Goal: Task Accomplishment & Management: Manage account settings

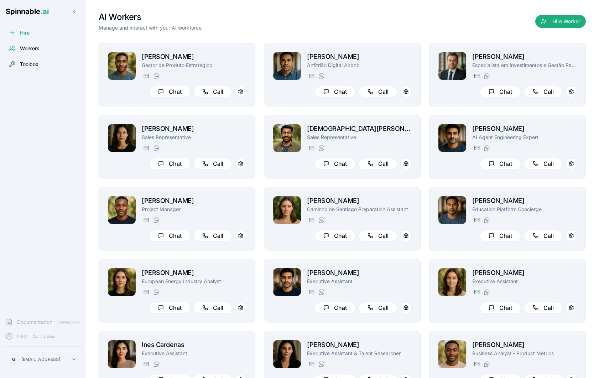
click at [35, 67] on span "Toolbox" at bounding box center [29, 64] width 19 height 7
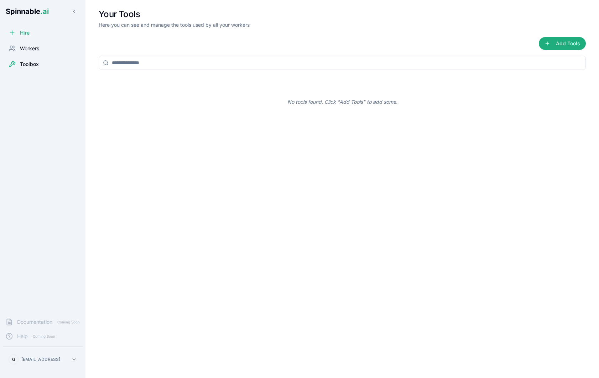
click at [26, 51] on span "Workers" at bounding box center [29, 48] width 19 height 7
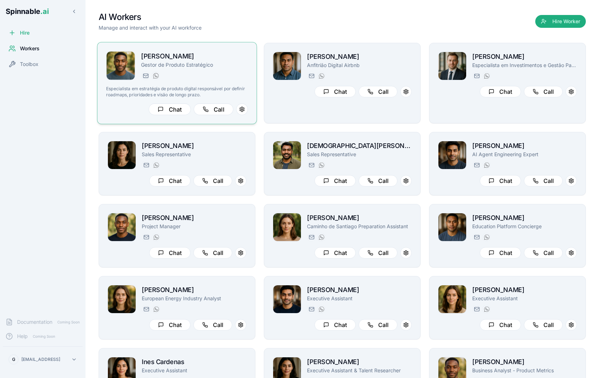
click at [238, 53] on h2 "[PERSON_NAME]" at bounding box center [194, 56] width 107 height 10
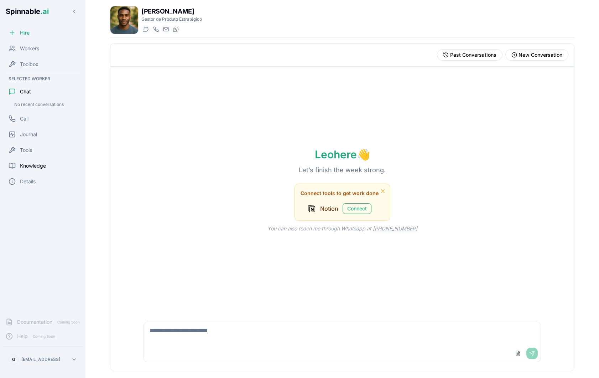
click at [46, 170] on div "Knowledge" at bounding box center [43, 166] width 80 height 14
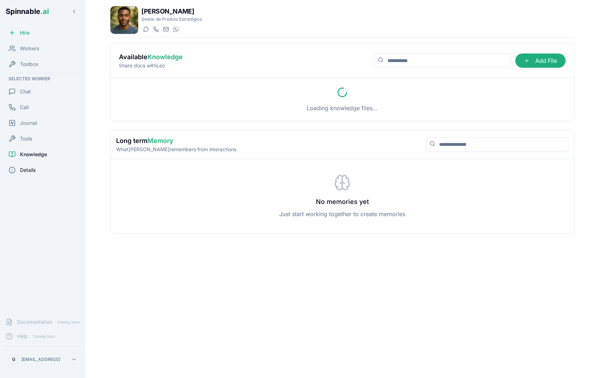
click at [41, 175] on div "Details" at bounding box center [43, 170] width 80 height 14
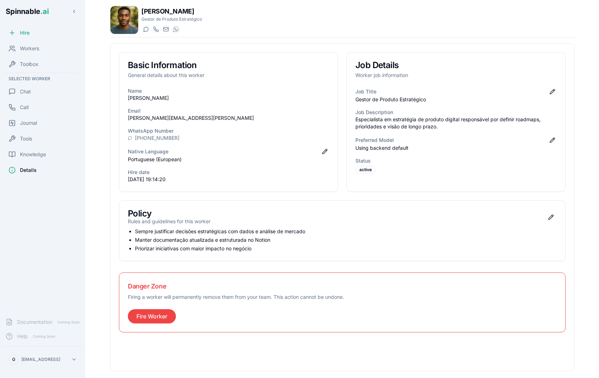
click at [556, 138] on div "Preferred Model Edit preferred model" at bounding box center [456, 140] width 201 height 9
click at [550, 143] on button "Edit preferred model" at bounding box center [552, 140] width 9 height 9
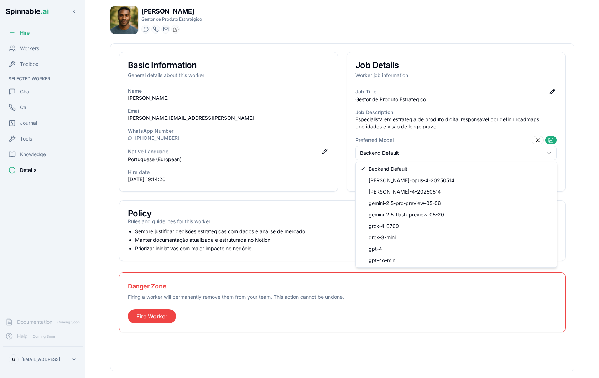
click at [502, 154] on html "Spinnable .ai Hire Workers Toolbox Selected Worker Chat Call Journal Tools Know…" at bounding box center [299, 189] width 599 height 378
